Goal: Task Accomplishment & Management: Manage account settings

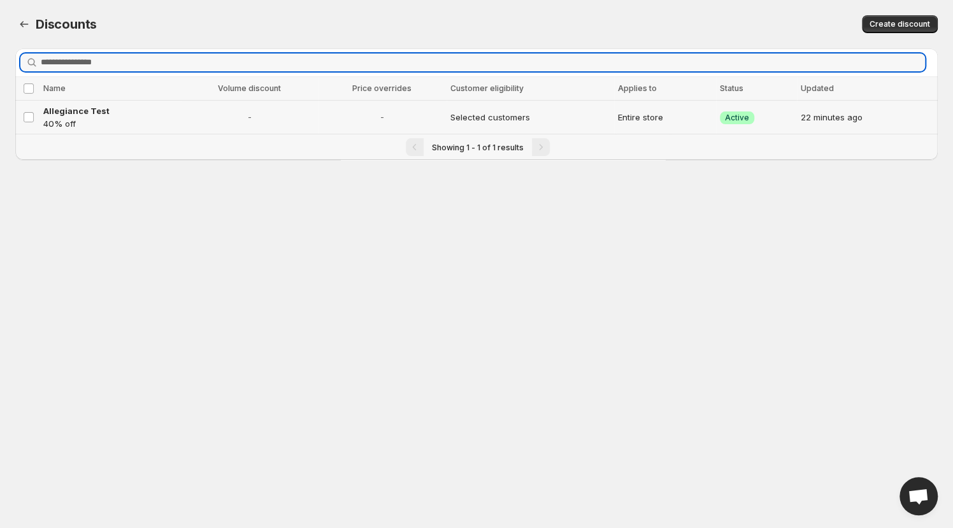
click at [182, 120] on td "-" at bounding box center [250, 118] width 136 height 34
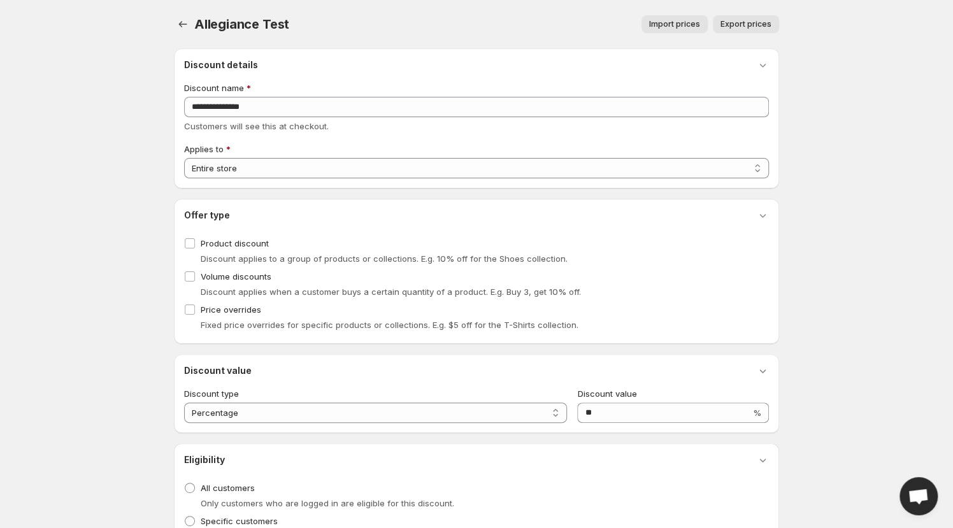
click at [866, 124] on body "Home Discounts B2B Registration Forms Net Terms Account Receivables Manual orde…" at bounding box center [476, 264] width 953 height 528
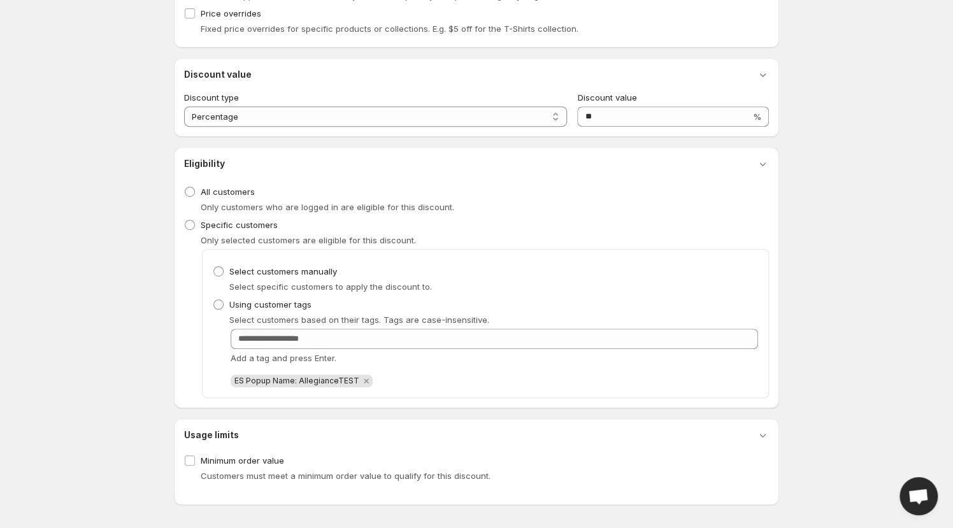
scroll to position [295, 0]
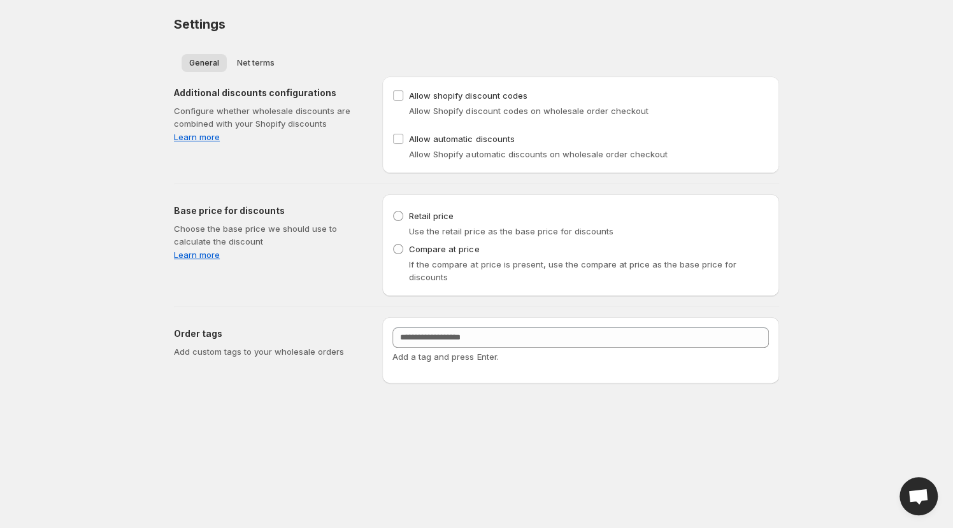
click at [874, 290] on body "Home Discounts B2B Registration Forms Net Terms Account Receivables Manual orde…" at bounding box center [476, 264] width 953 height 528
